Goal: Task Accomplishment & Management: Use online tool/utility

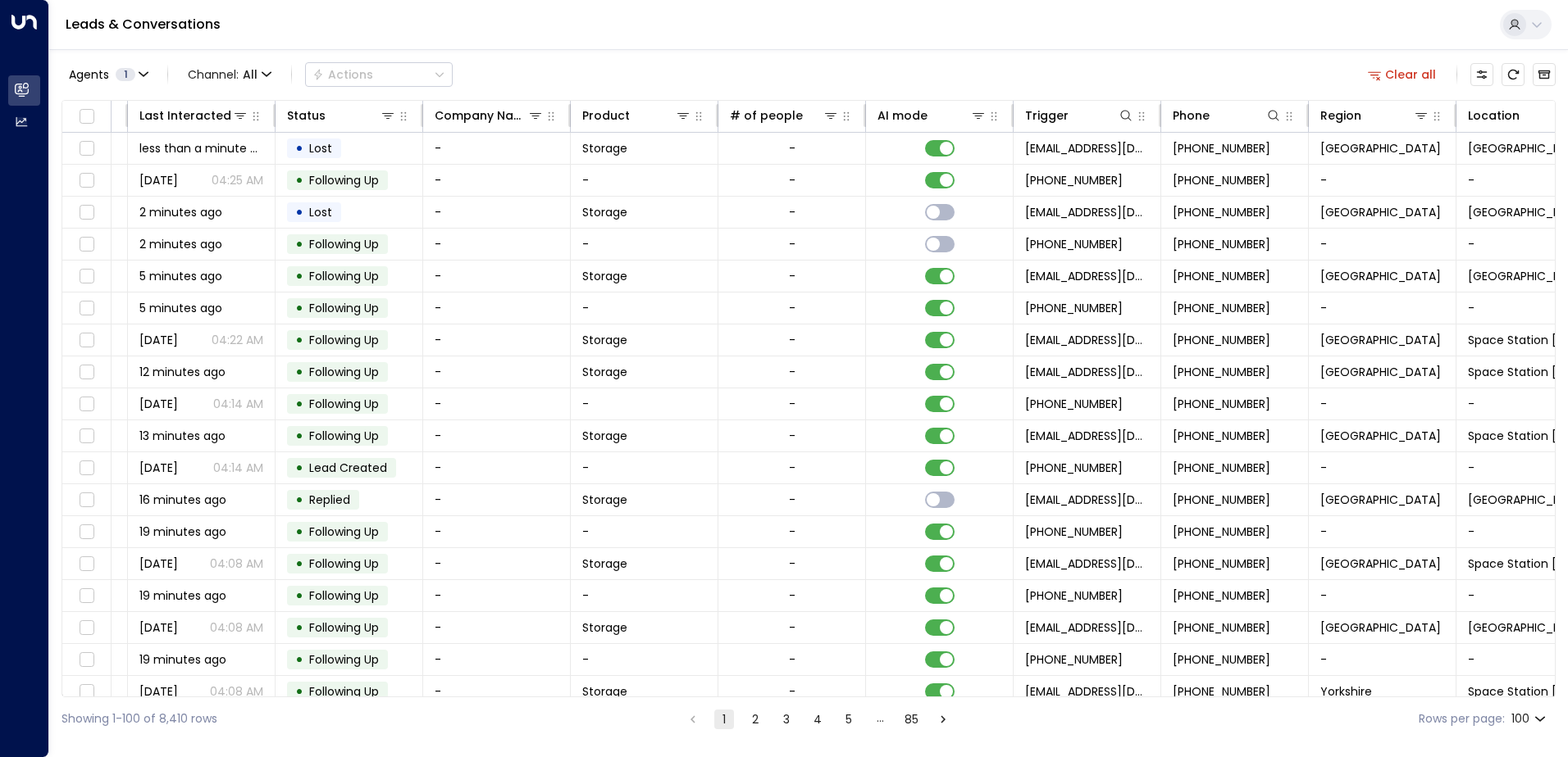
scroll to position [0, 335]
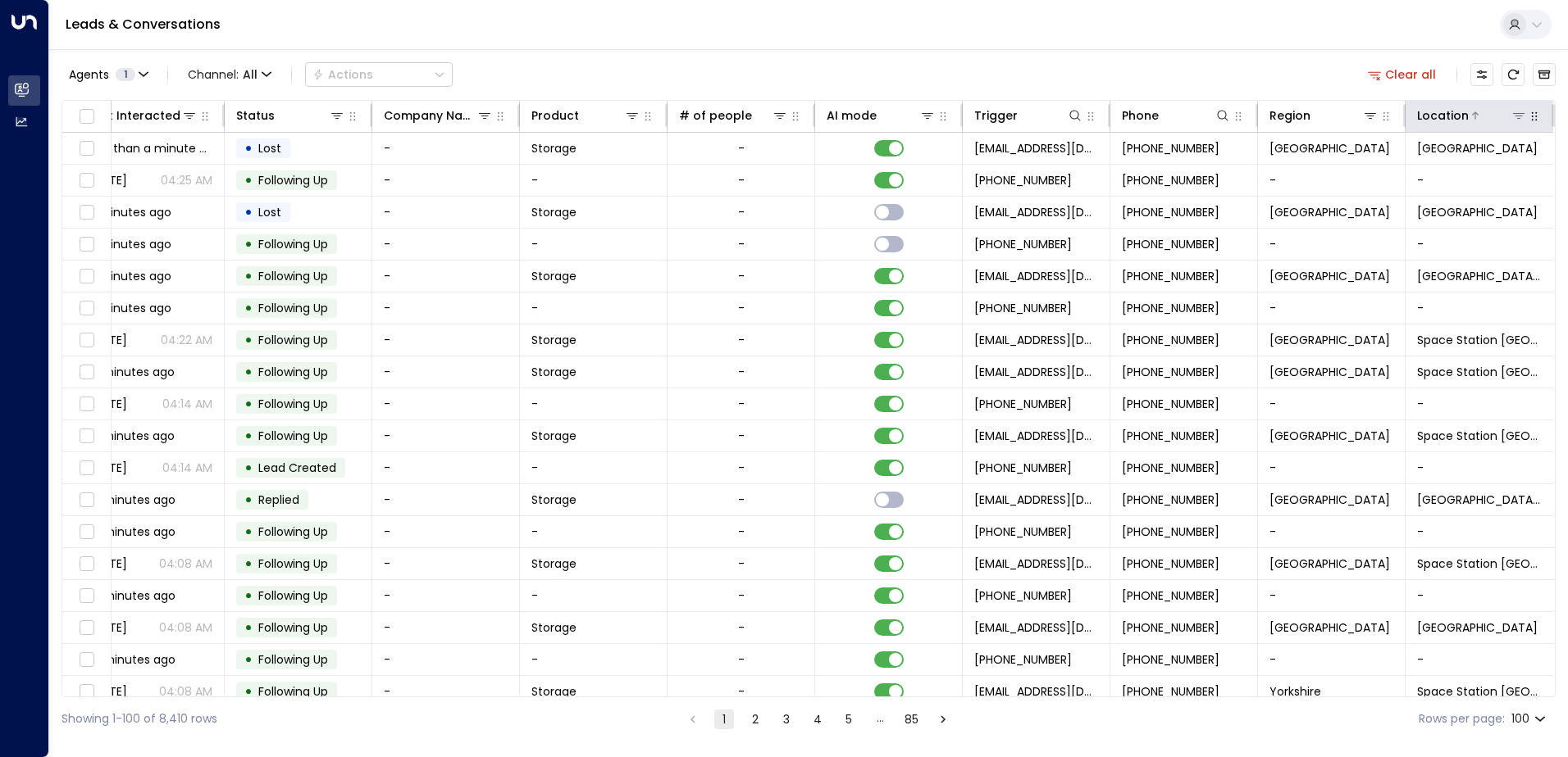
click at [1459, 118] on div "Location" at bounding box center [1442, 115] width 51 height 19
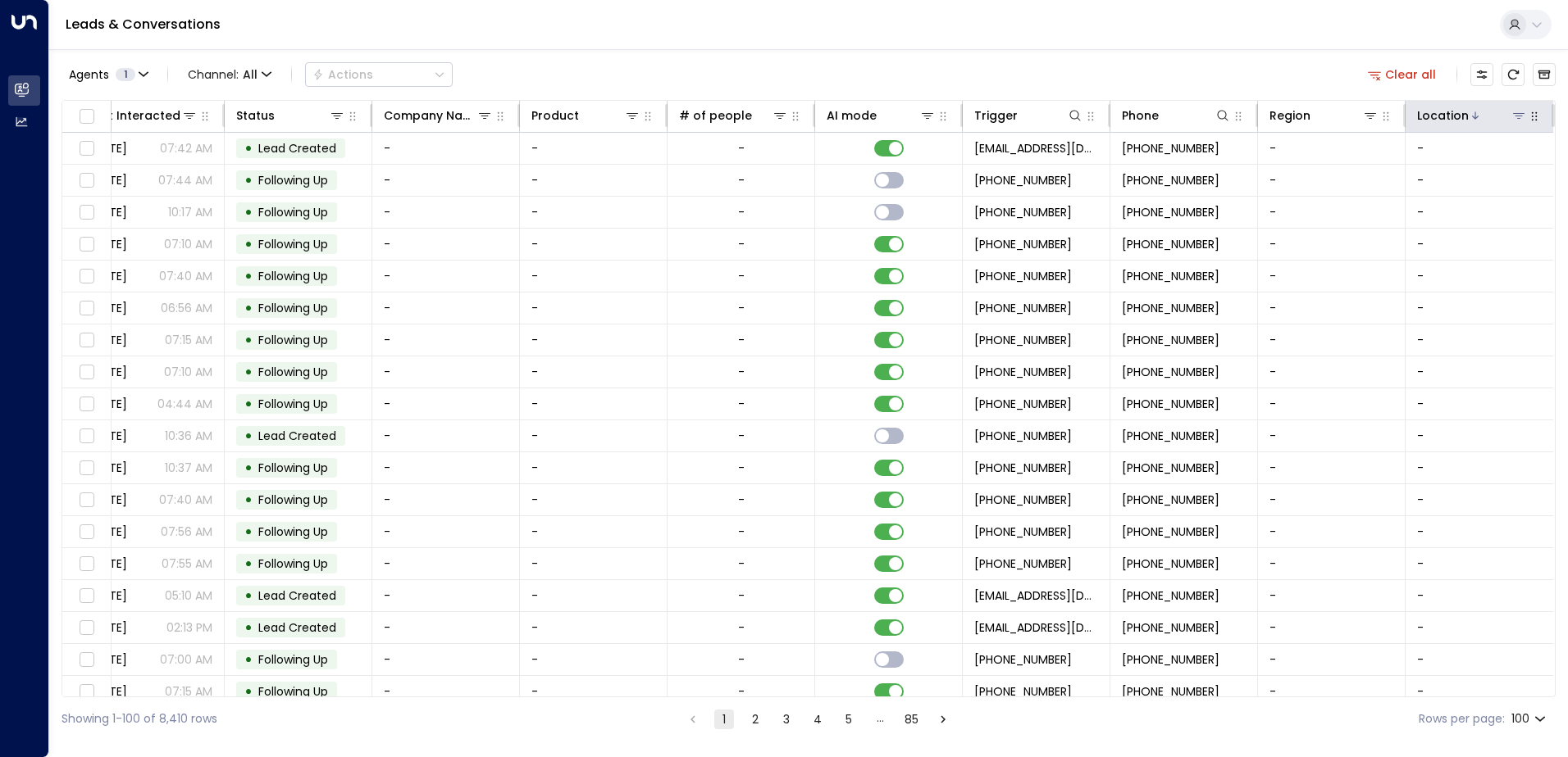
click at [1459, 118] on div "Location" at bounding box center [1442, 115] width 51 height 19
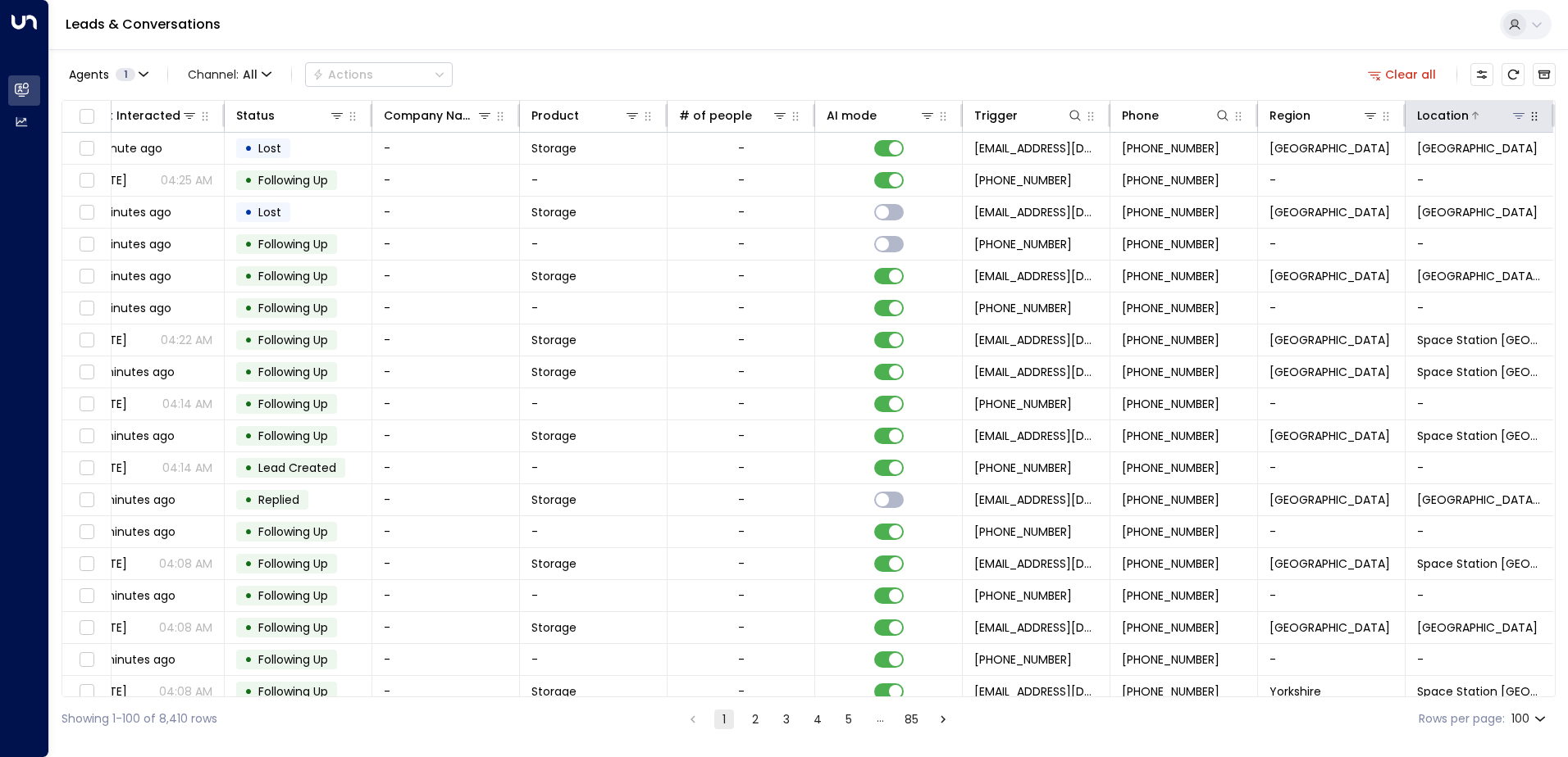
click at [1513, 114] on icon at bounding box center [1518, 116] width 12 height 6
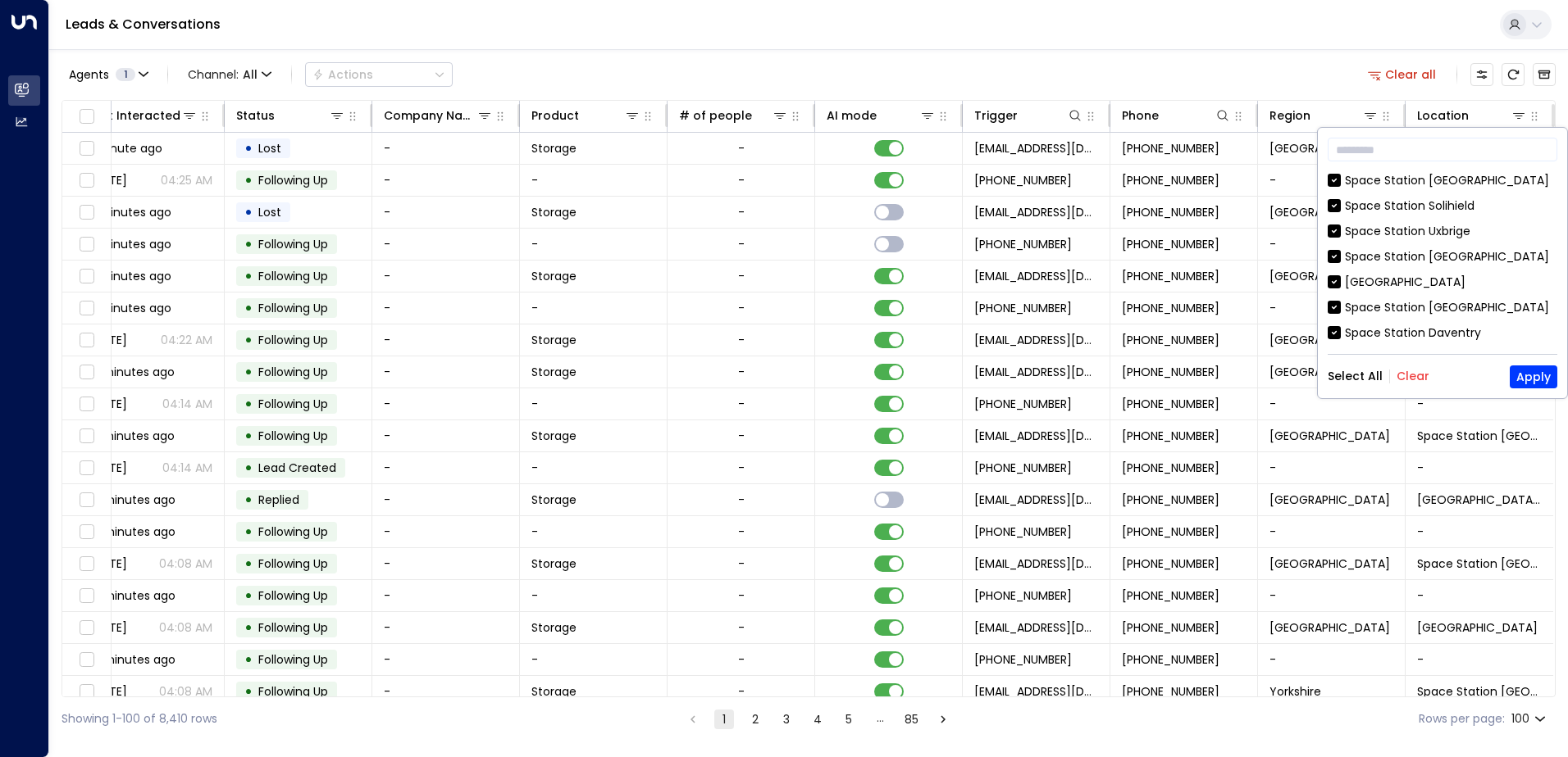
click at [1406, 376] on button "Clear" at bounding box center [1413, 377] width 33 height 14
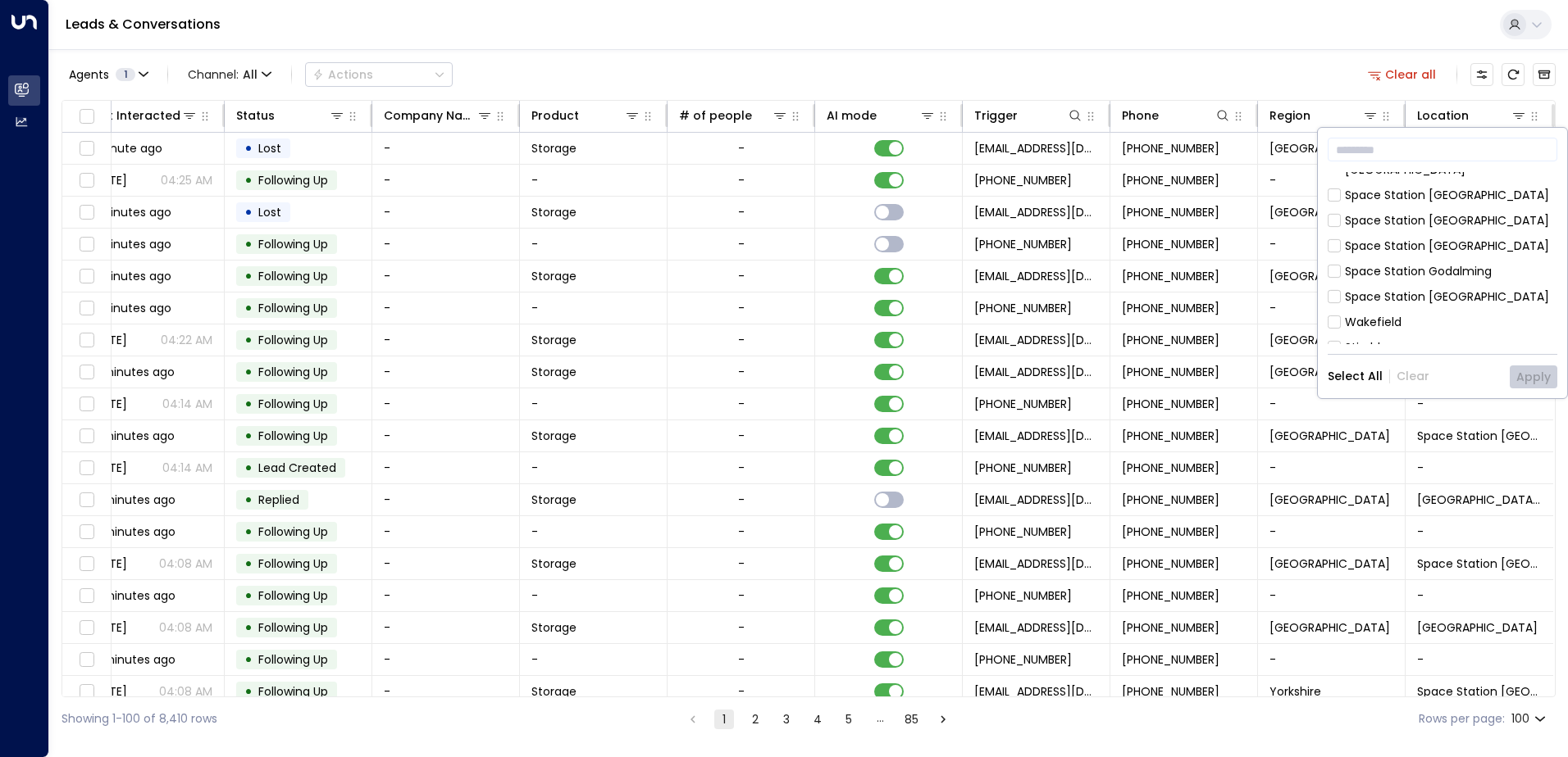
scroll to position [328, 0]
click at [1523, 374] on button "Apply" at bounding box center [1533, 378] width 48 height 23
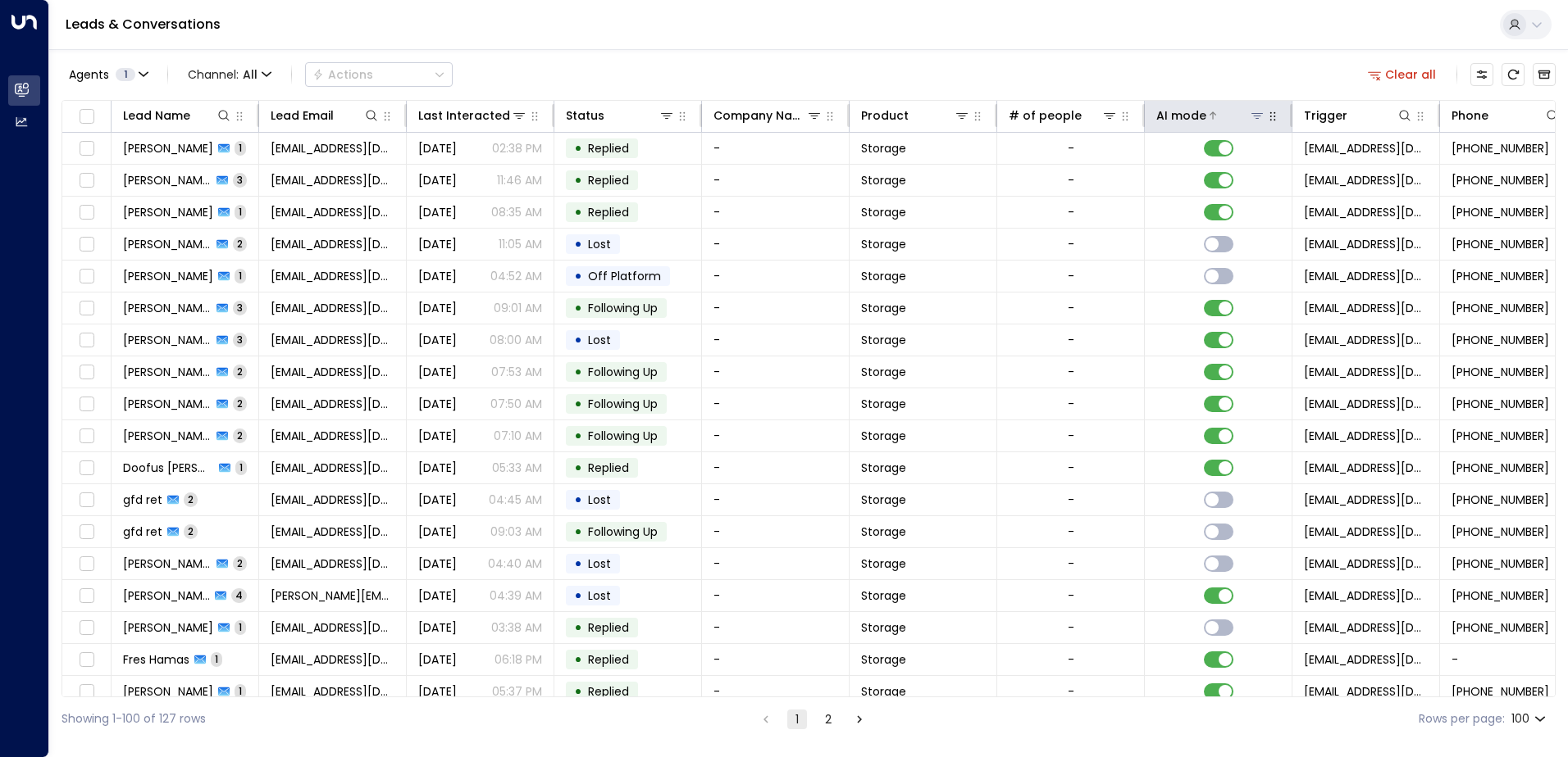
click at [1214, 116] on icon at bounding box center [1213, 115] width 10 height 10
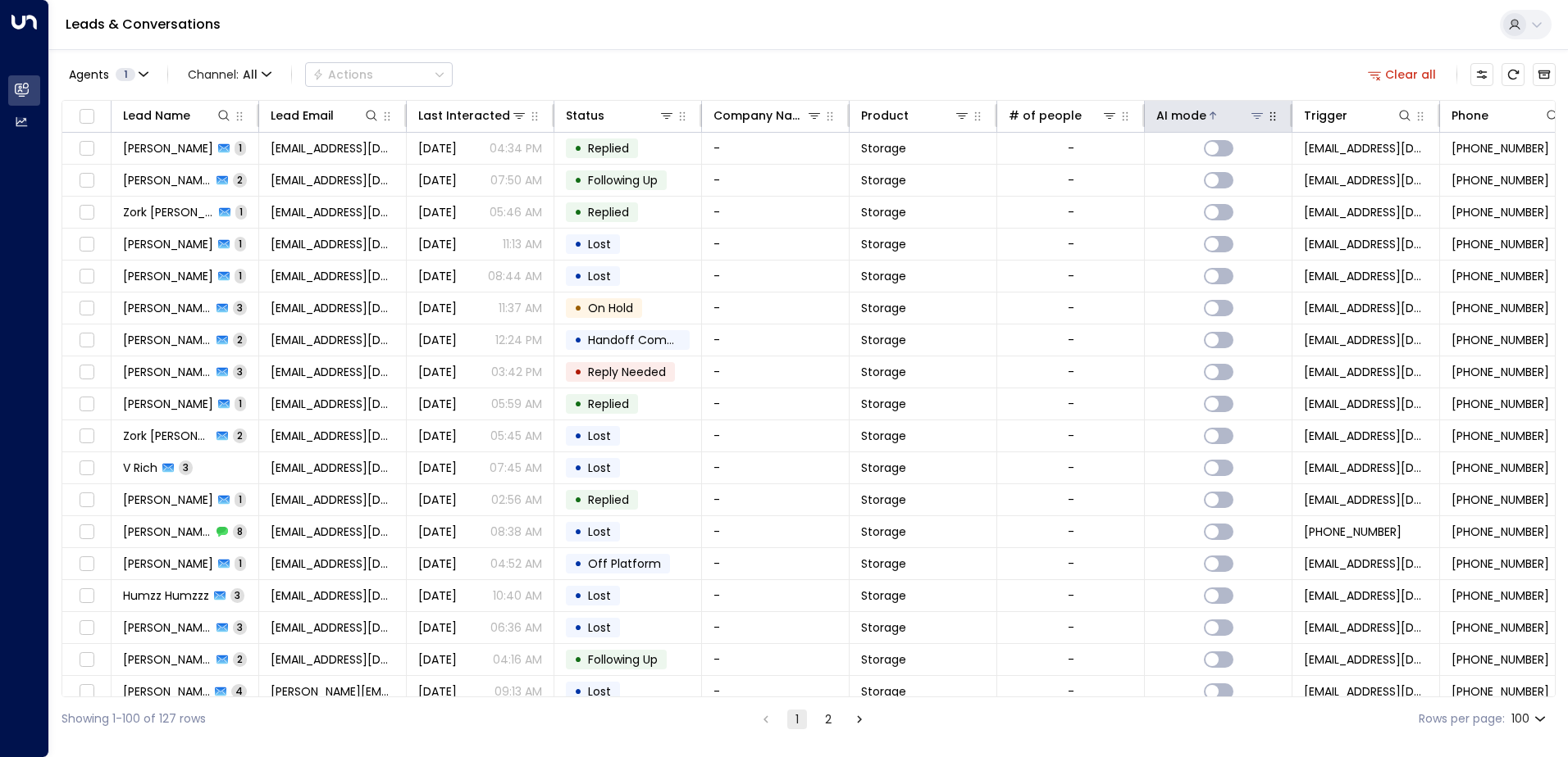
click at [1214, 116] on icon at bounding box center [1213, 115] width 10 height 10
